Goal: Task Accomplishment & Management: Use online tool/utility

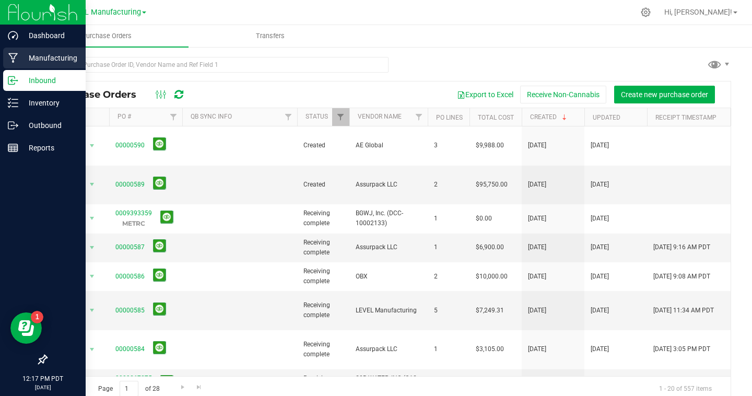
click at [49, 52] on p "Manufacturing" at bounding box center [49, 58] width 63 height 13
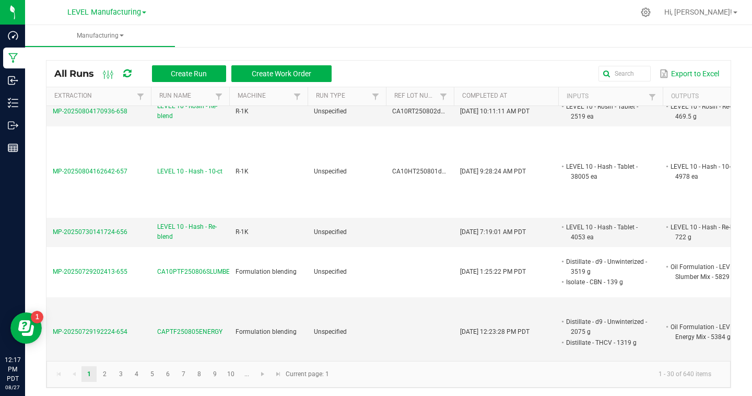
scroll to position [1351, 0]
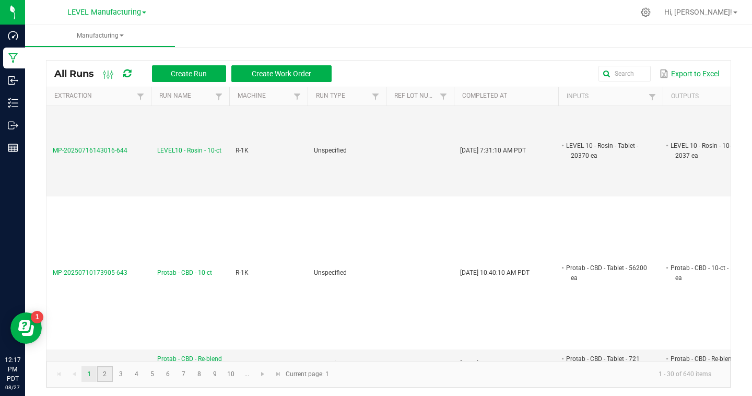
click at [105, 372] on link "2" at bounding box center [104, 374] width 15 height 16
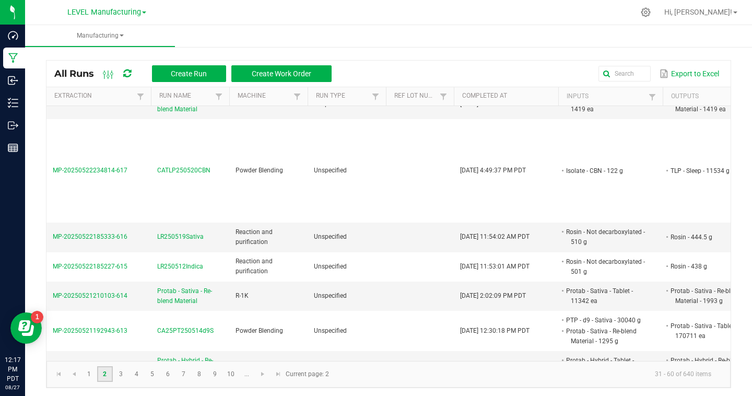
scroll to position [3, 0]
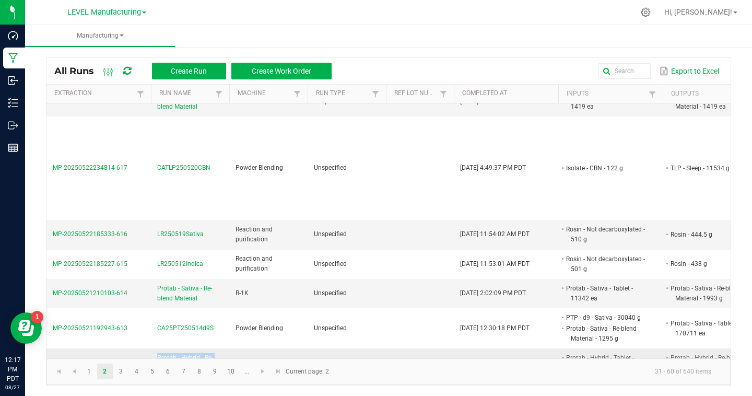
drag, startPoint x: 203, startPoint y: 347, endPoint x: 152, endPoint y: 334, distance: 52.3
click at [152, 348] on td "Protab - Hybrid - Re-blend Material" at bounding box center [190, 362] width 78 height 29
copy span "Protab - Hybrid - Re-blend Material"
click at [205, 65] on button "Create Run" at bounding box center [189, 71] width 74 height 17
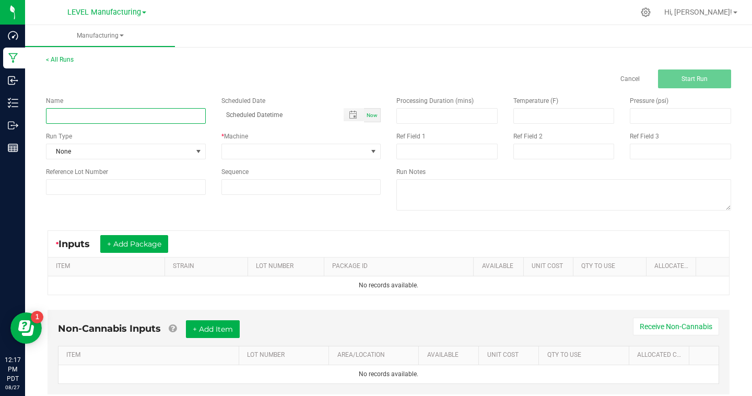
click at [149, 110] on input at bounding box center [126, 116] width 160 height 16
paste input "Protab - Hybrid - Re-blend Material"
click at [86, 117] on input "Protab - Hybrid - Re-blend Material" at bounding box center [126, 116] width 160 height 16
type input "Protab - Sativa - Re-blend Material"
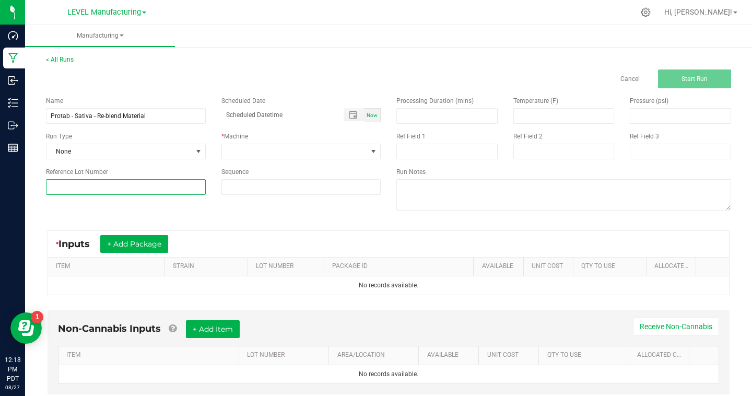
click at [89, 182] on input at bounding box center [126, 187] width 160 height 16
paste input "CA25PT250820d9S"
type input "CA25PT250820d9S"
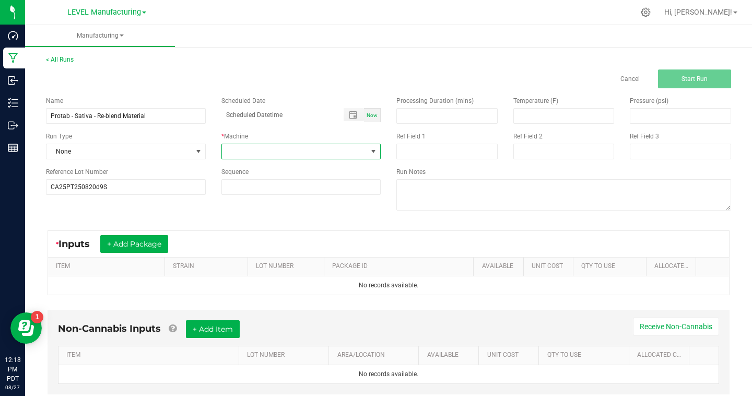
click at [375, 149] on span at bounding box center [373, 151] width 8 height 8
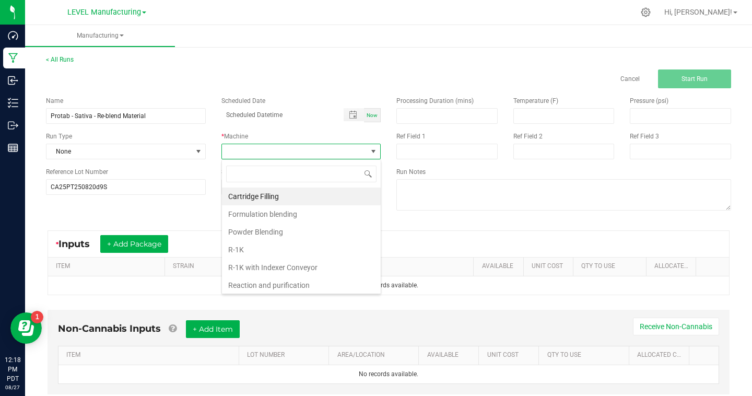
scroll to position [16, 159]
click at [274, 244] on li "R-1K" at bounding box center [301, 250] width 159 height 18
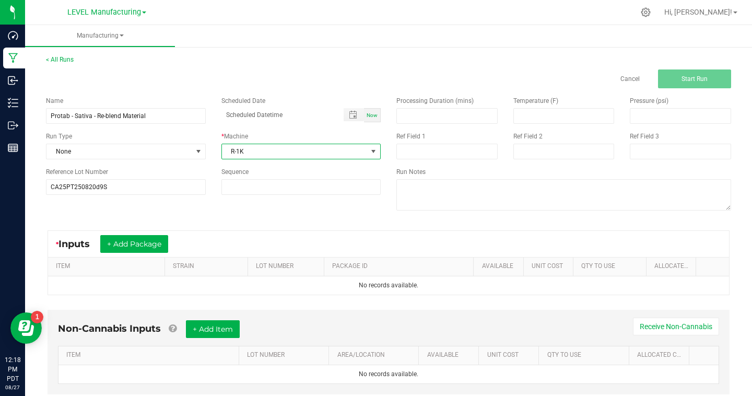
click at [454, 241] on div "* Inputs + Add Package" at bounding box center [388, 244] width 681 height 26
click at [348, 236] on div "* Inputs + Add Package" at bounding box center [388, 244] width 681 height 26
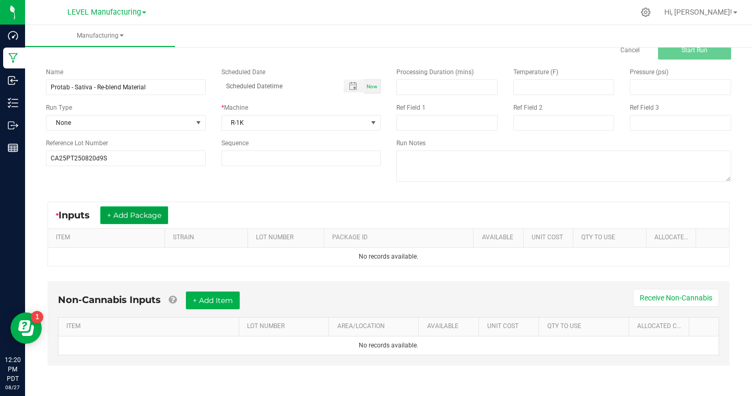
click at [144, 212] on button "+ Add Package" at bounding box center [134, 215] width 68 height 18
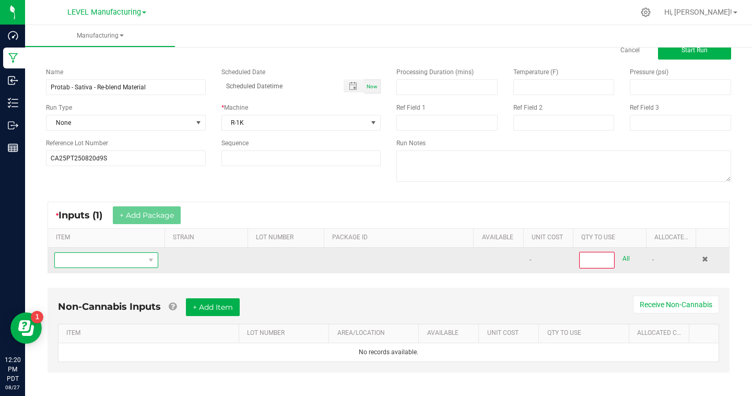
click at [130, 256] on span "NO DATA FOUND" at bounding box center [100, 260] width 90 height 15
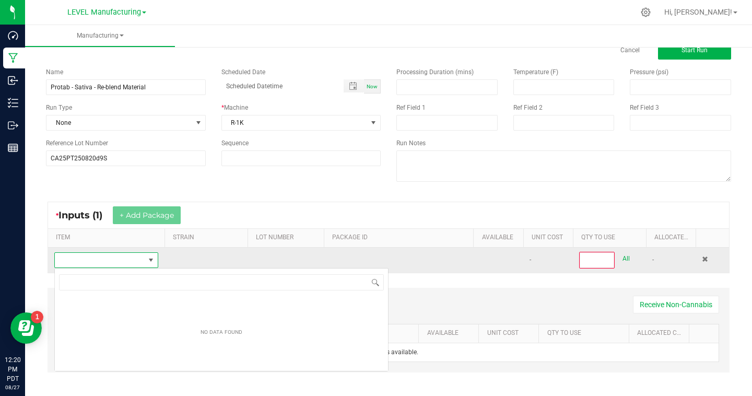
scroll to position [16, 104]
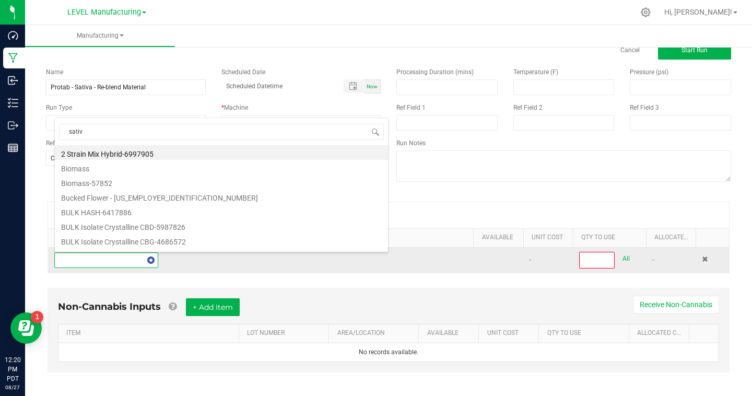
type input "sativa"
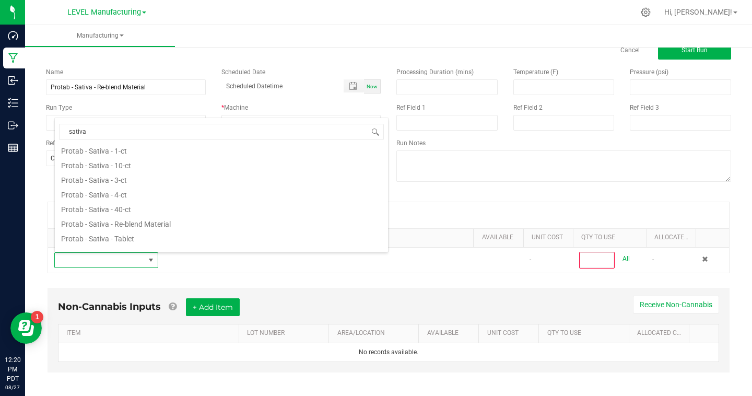
scroll to position [182, 0]
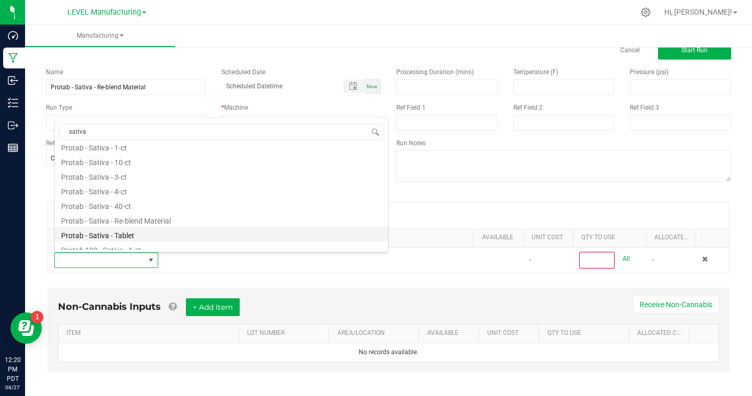
click at [130, 233] on li "Protab - Sativa - Tablet" at bounding box center [221, 234] width 333 height 15
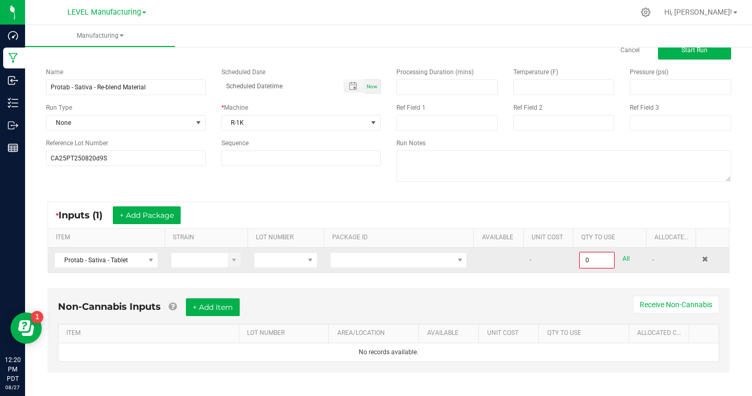
click at [278, 272] on td at bounding box center [285, 259] width 76 height 25
click at [280, 267] on span at bounding box center [279, 260] width 50 height 15
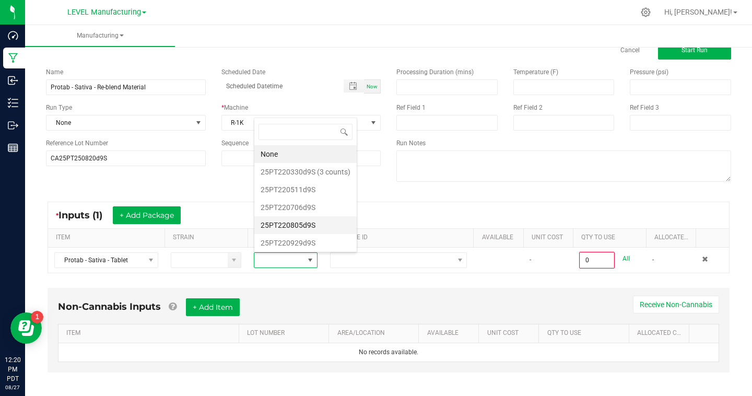
scroll to position [322, 0]
click at [315, 238] on li "CA25PT250820d9S" at bounding box center [305, 241] width 102 height 18
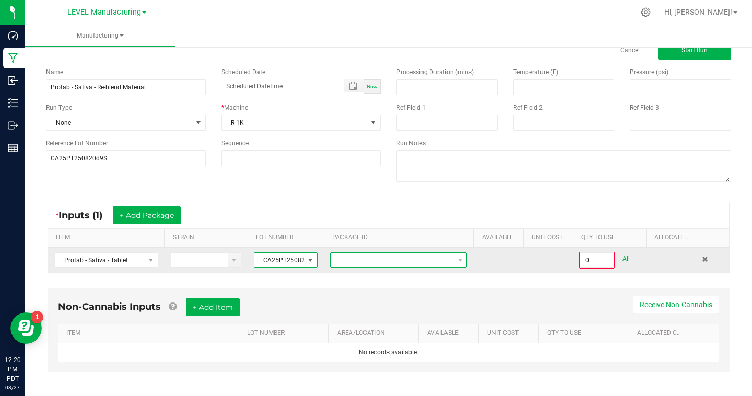
click at [373, 263] on span at bounding box center [391, 260] width 123 height 15
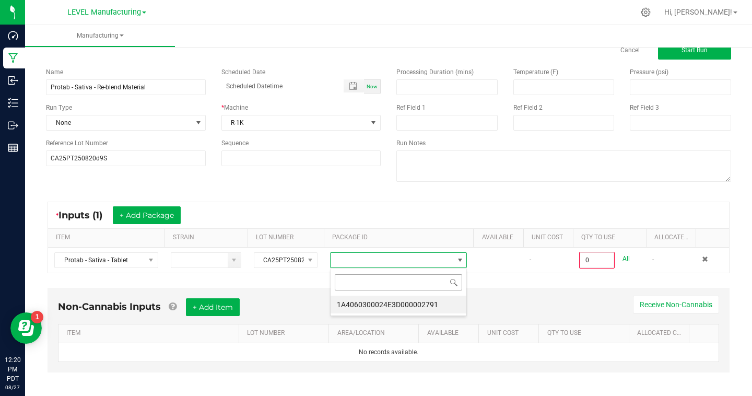
scroll to position [16, 137]
click at [410, 303] on li "1A4060300024E3D000002791" at bounding box center [398, 304] width 136 height 18
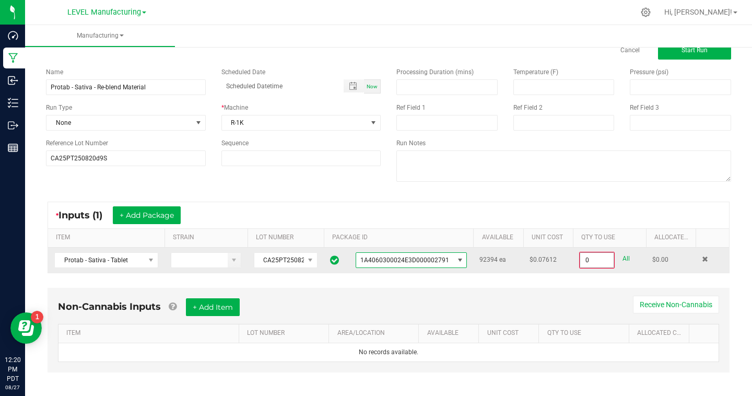
click at [590, 255] on input "0" at bounding box center [596, 260] width 33 height 15
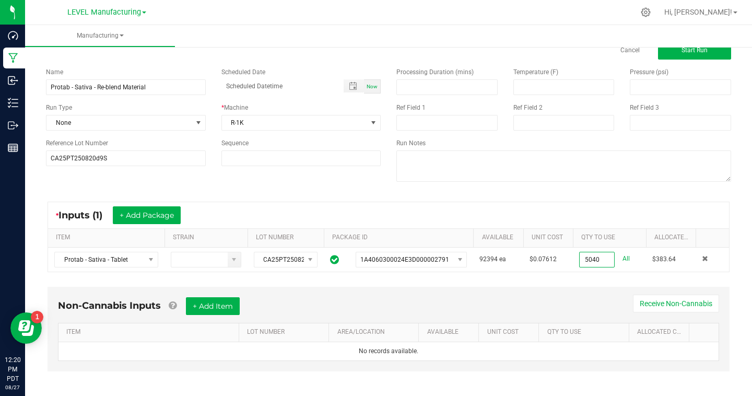
type input "5040 ea"
click at [563, 300] on div "Non-Cannabis Inputs + Add Item Receive Non-Cannabis" at bounding box center [388, 310] width 661 height 26
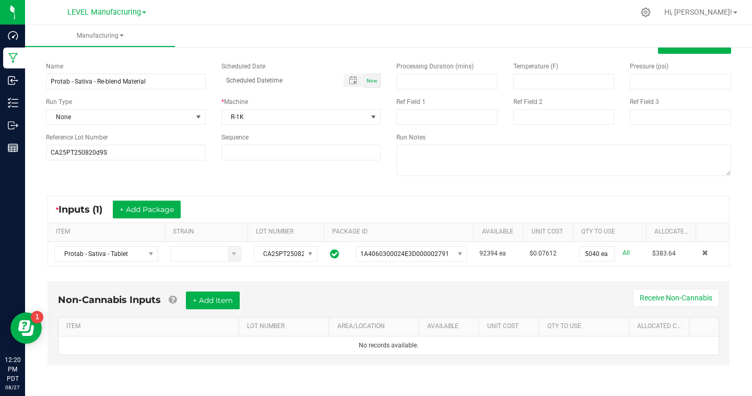
scroll to position [0, 0]
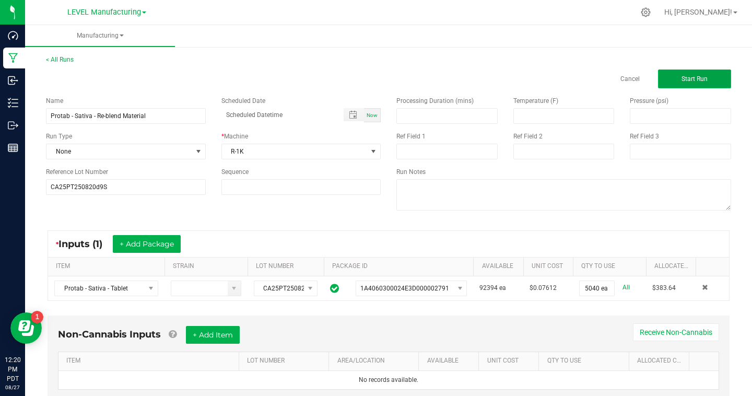
click at [718, 80] on button "Start Run" at bounding box center [694, 78] width 73 height 19
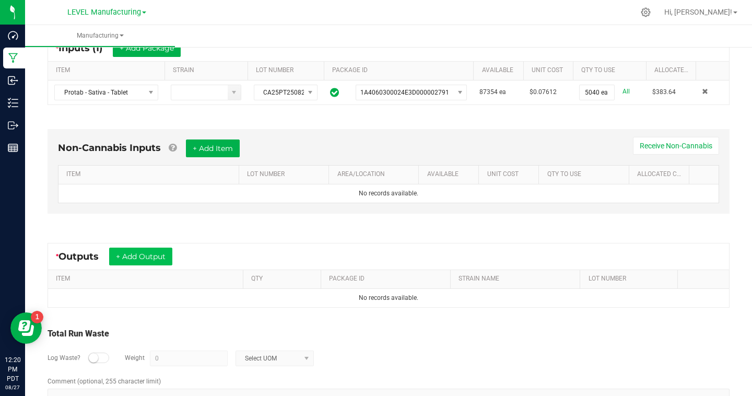
scroll to position [223, 0]
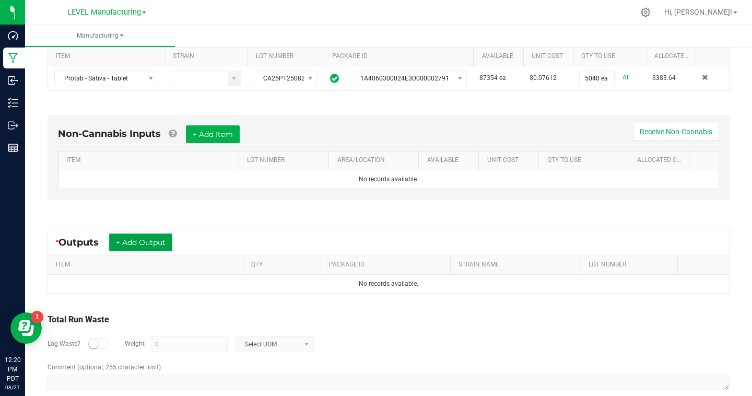
click at [128, 243] on button "+ Add Output" at bounding box center [140, 242] width 63 height 18
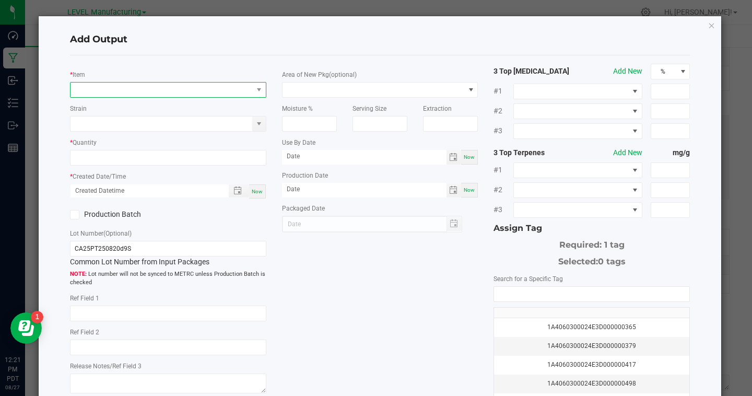
click at [133, 92] on span "NO DATA FOUND" at bounding box center [161, 89] width 182 height 15
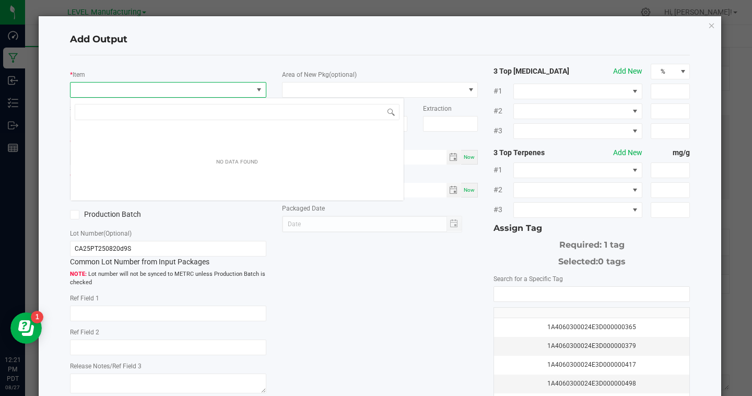
scroll to position [16, 196]
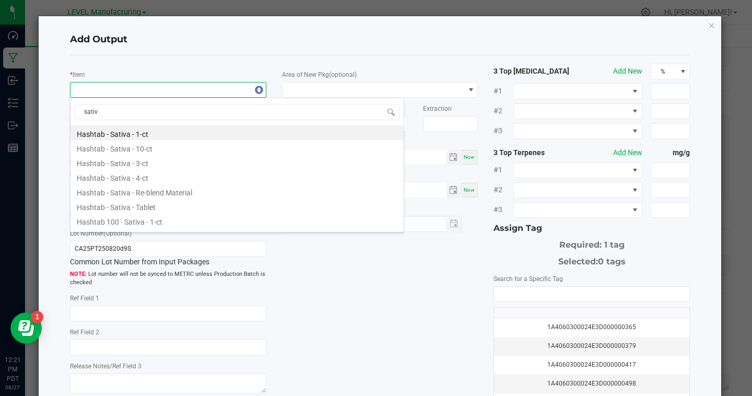
type input "sativa"
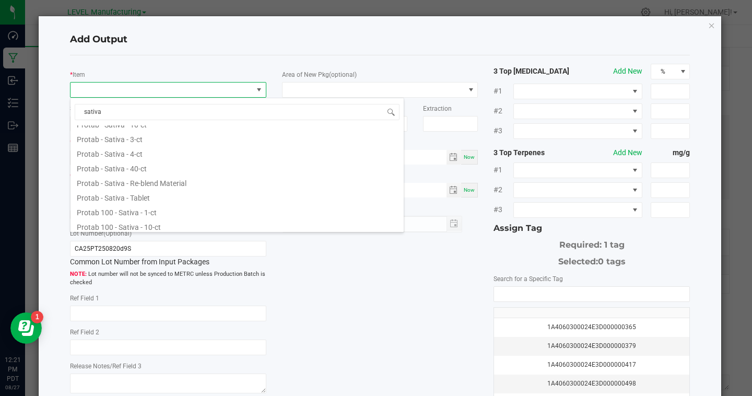
scroll to position [148, 0]
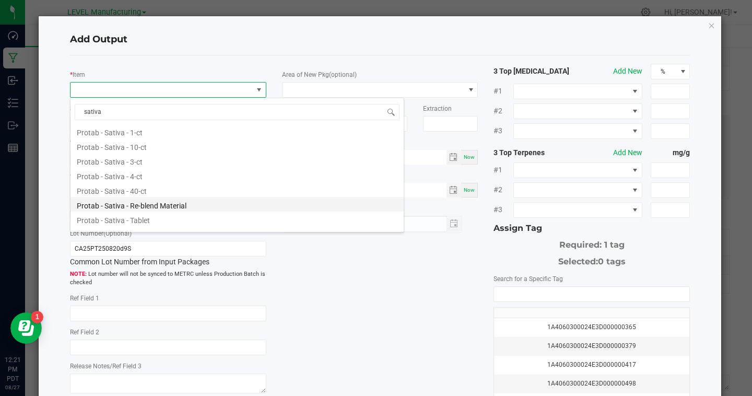
click at [145, 203] on li "Protab - Sativa - Re-blend Material" at bounding box center [236, 204] width 333 height 15
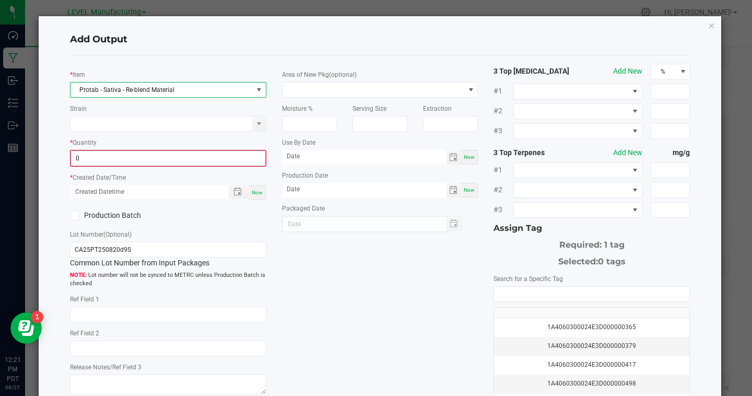
click at [125, 153] on input "0" at bounding box center [168, 158] width 194 height 15
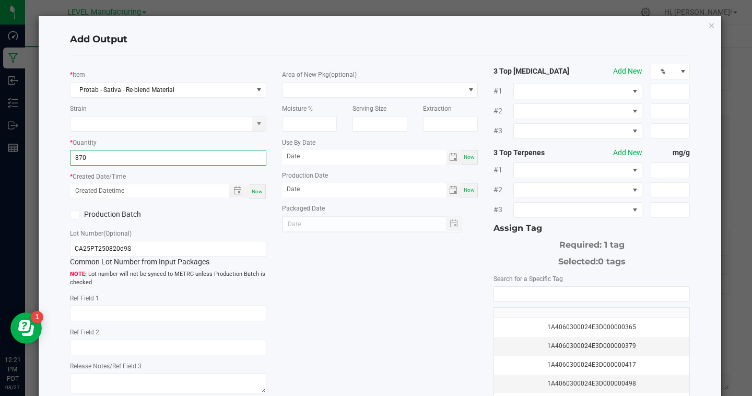
type input "870.0000 g"
click at [261, 193] on span "Now" at bounding box center [257, 191] width 11 height 6
type input "[DATE] 12:21 PM"
type input "[DATE]"
click at [530, 296] on input "NO DATA FOUND" at bounding box center [591, 294] width 195 height 15
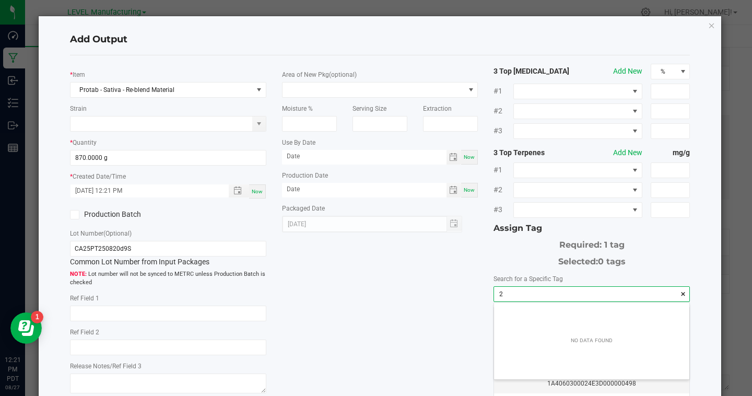
scroll to position [15, 195]
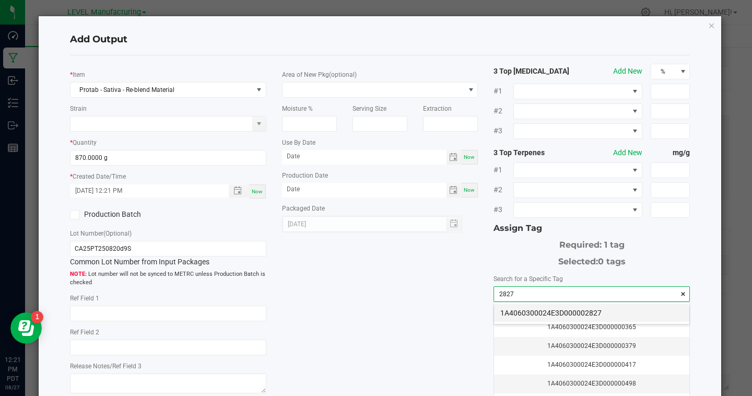
click at [570, 314] on li "1A4060300024E3D000002827" at bounding box center [591, 313] width 195 height 18
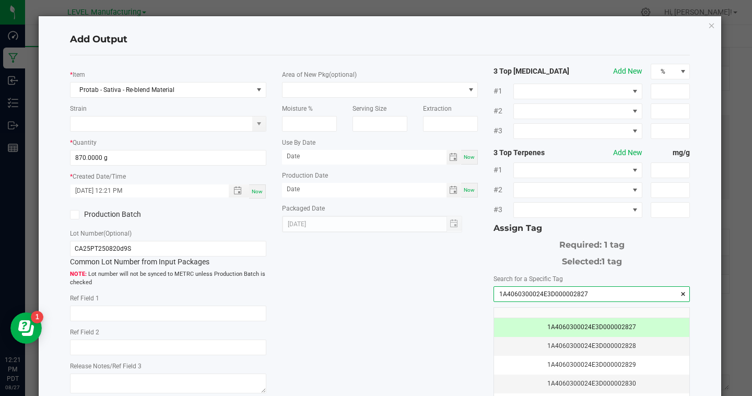
scroll to position [102, 0]
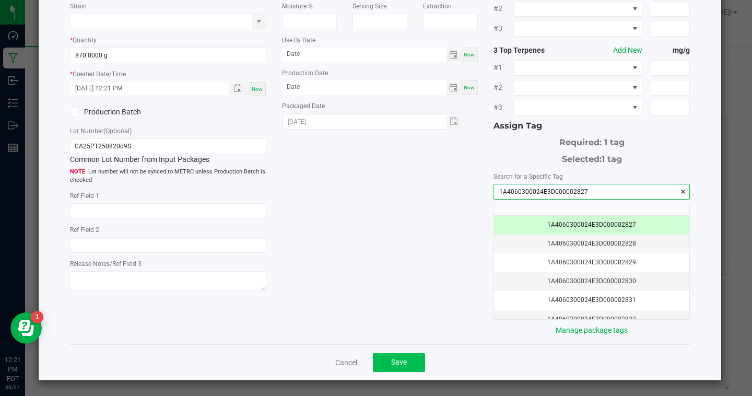
type input "1A4060300024E3D000002827"
click at [402, 360] on span "Save" at bounding box center [399, 362] width 16 height 8
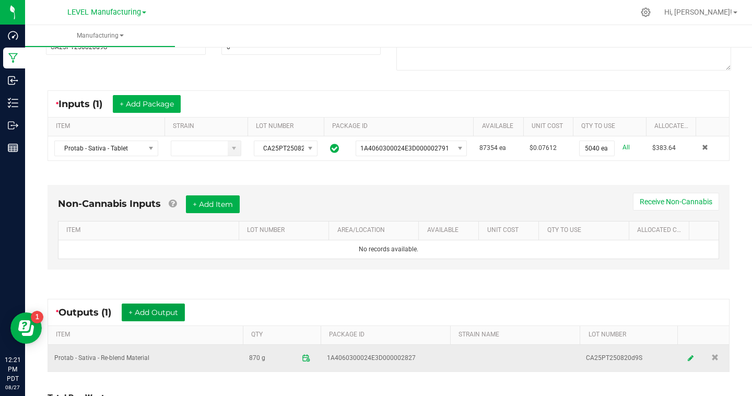
scroll to position [0, 0]
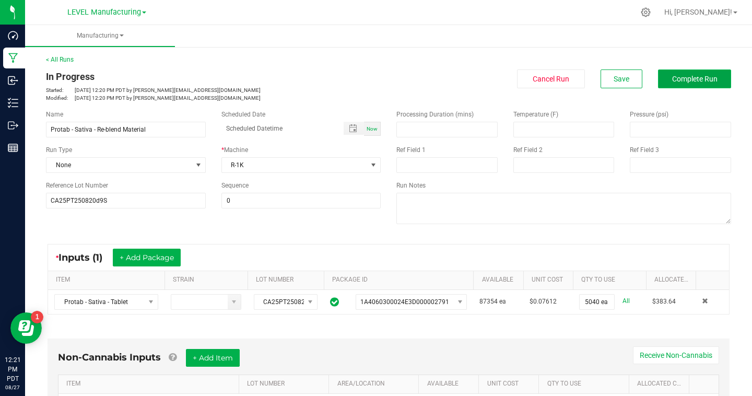
click at [719, 82] on button "Complete Run" at bounding box center [694, 78] width 73 height 19
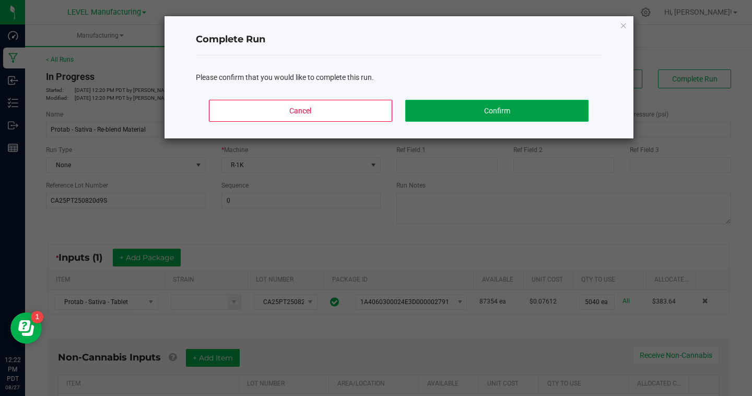
click at [573, 107] on button "Confirm" at bounding box center [496, 111] width 183 height 22
